Goal: Transaction & Acquisition: Download file/media

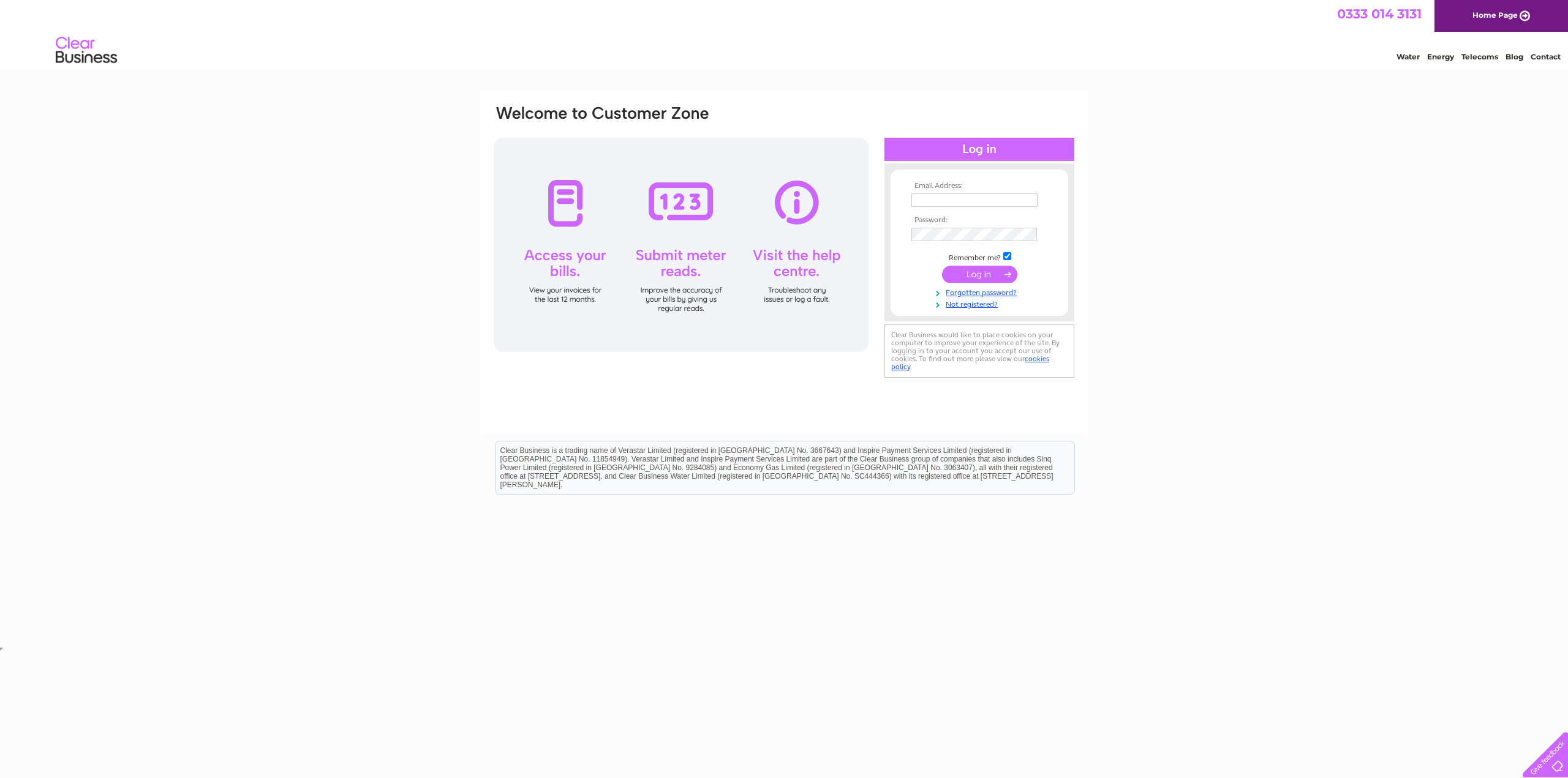
type input "editor@forumpublications.co.uk"
click at [985, 272] on input "submit" at bounding box center [979, 274] width 75 height 17
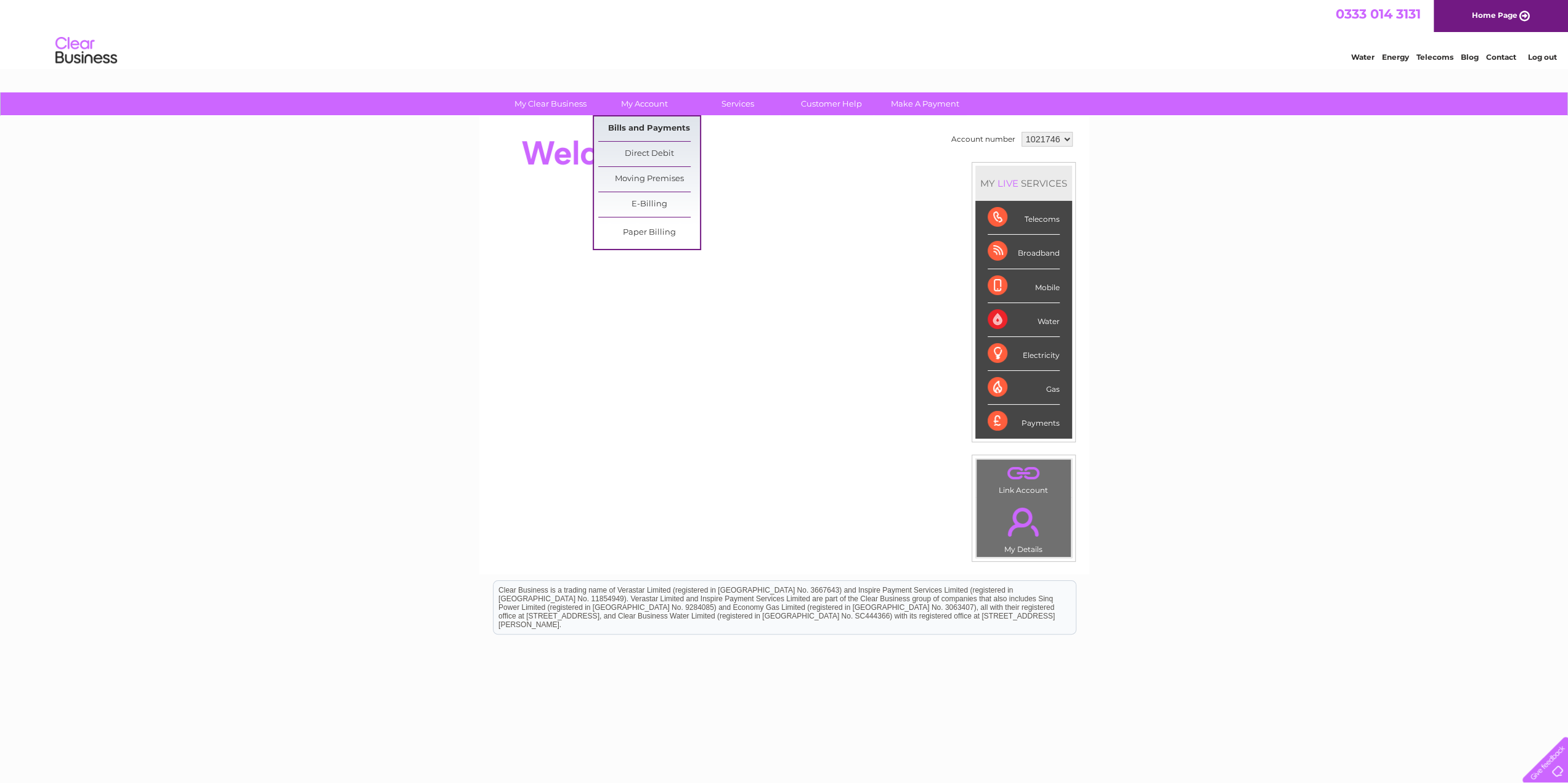
click at [637, 127] on link "Bills and Payments" at bounding box center [649, 129] width 102 height 25
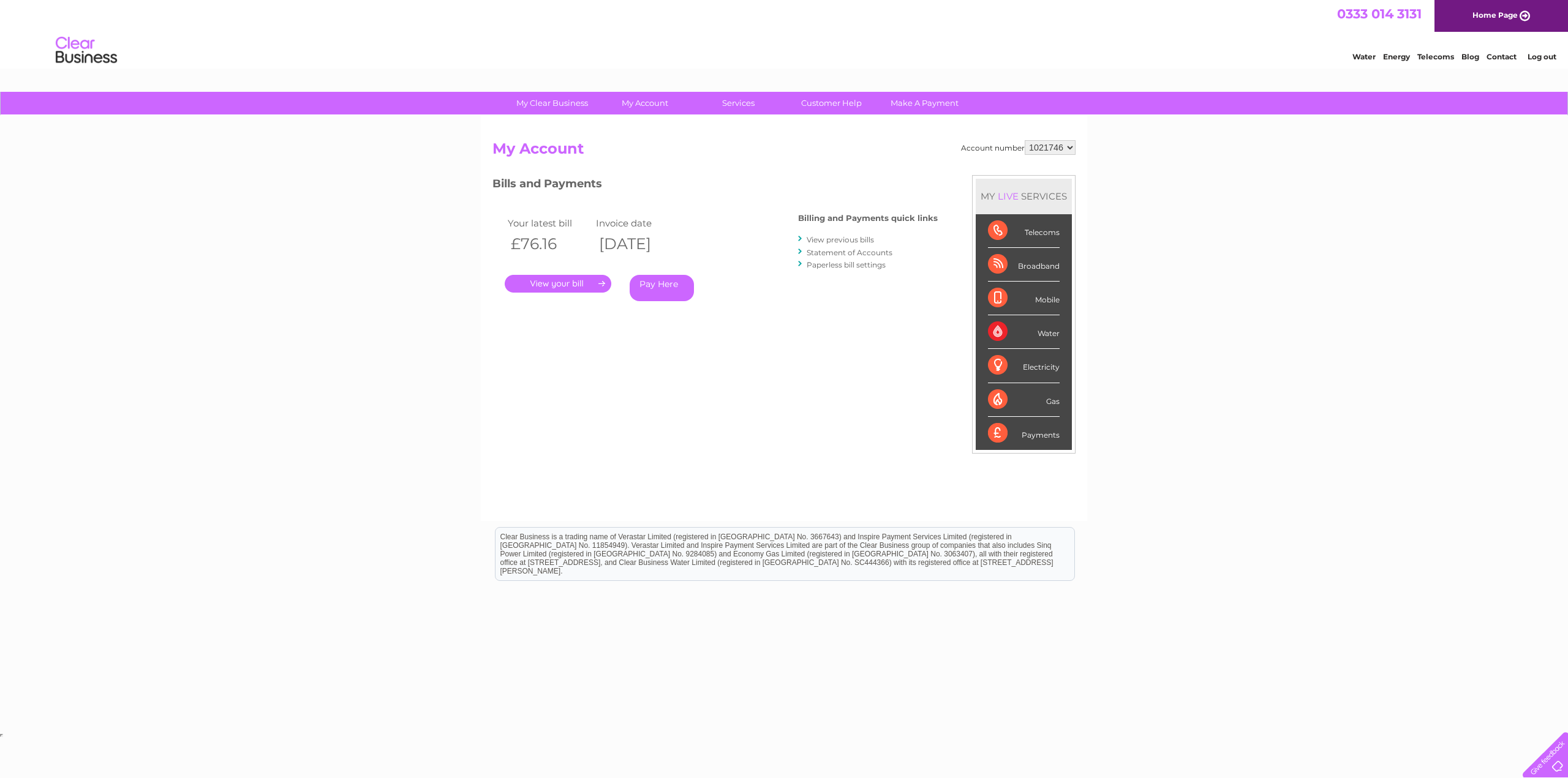
click at [530, 286] on link "." at bounding box center [558, 284] width 107 height 18
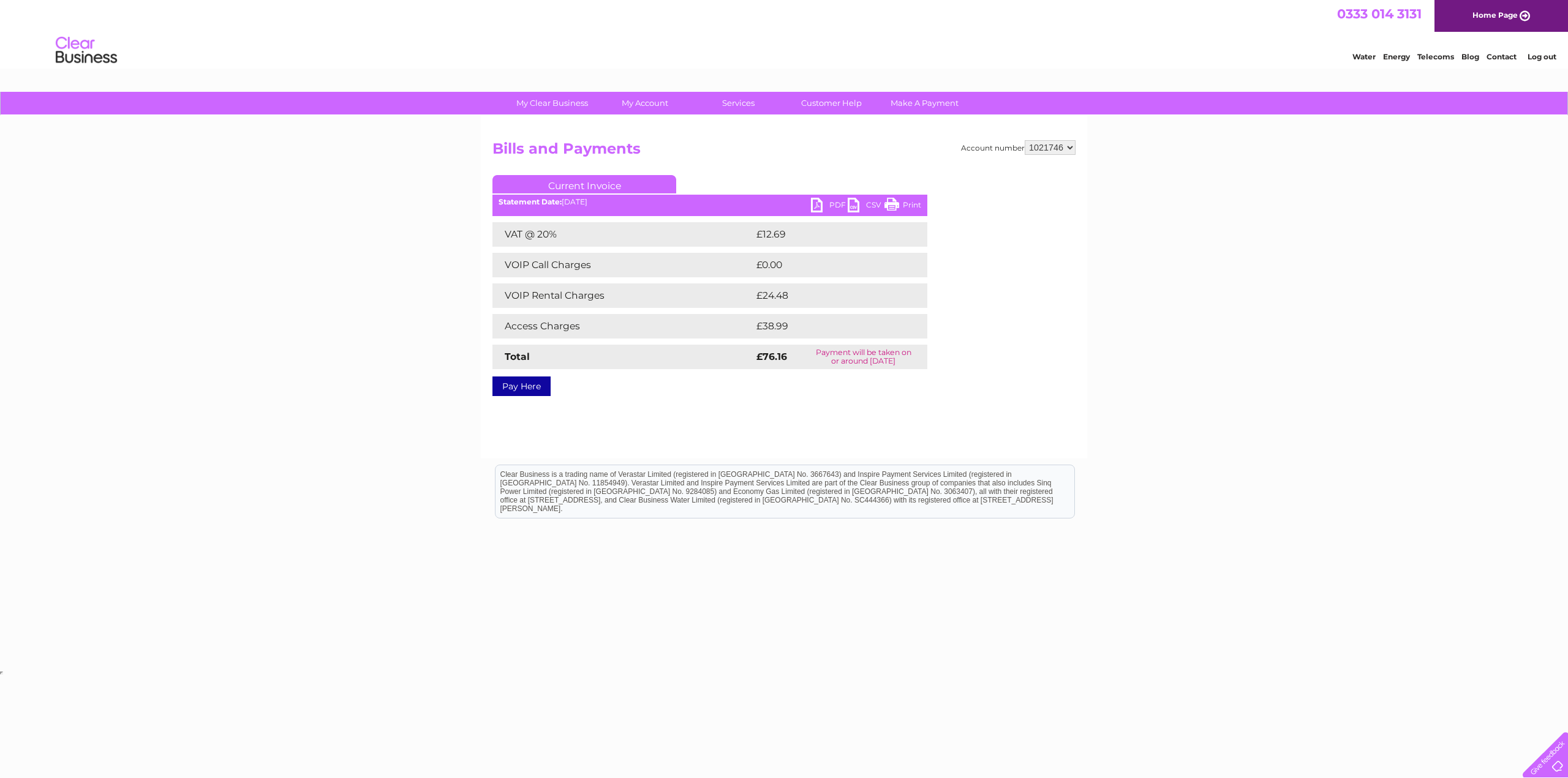
click at [816, 200] on link "PDF" at bounding box center [829, 207] width 37 height 18
